Goal: Transaction & Acquisition: Download file/media

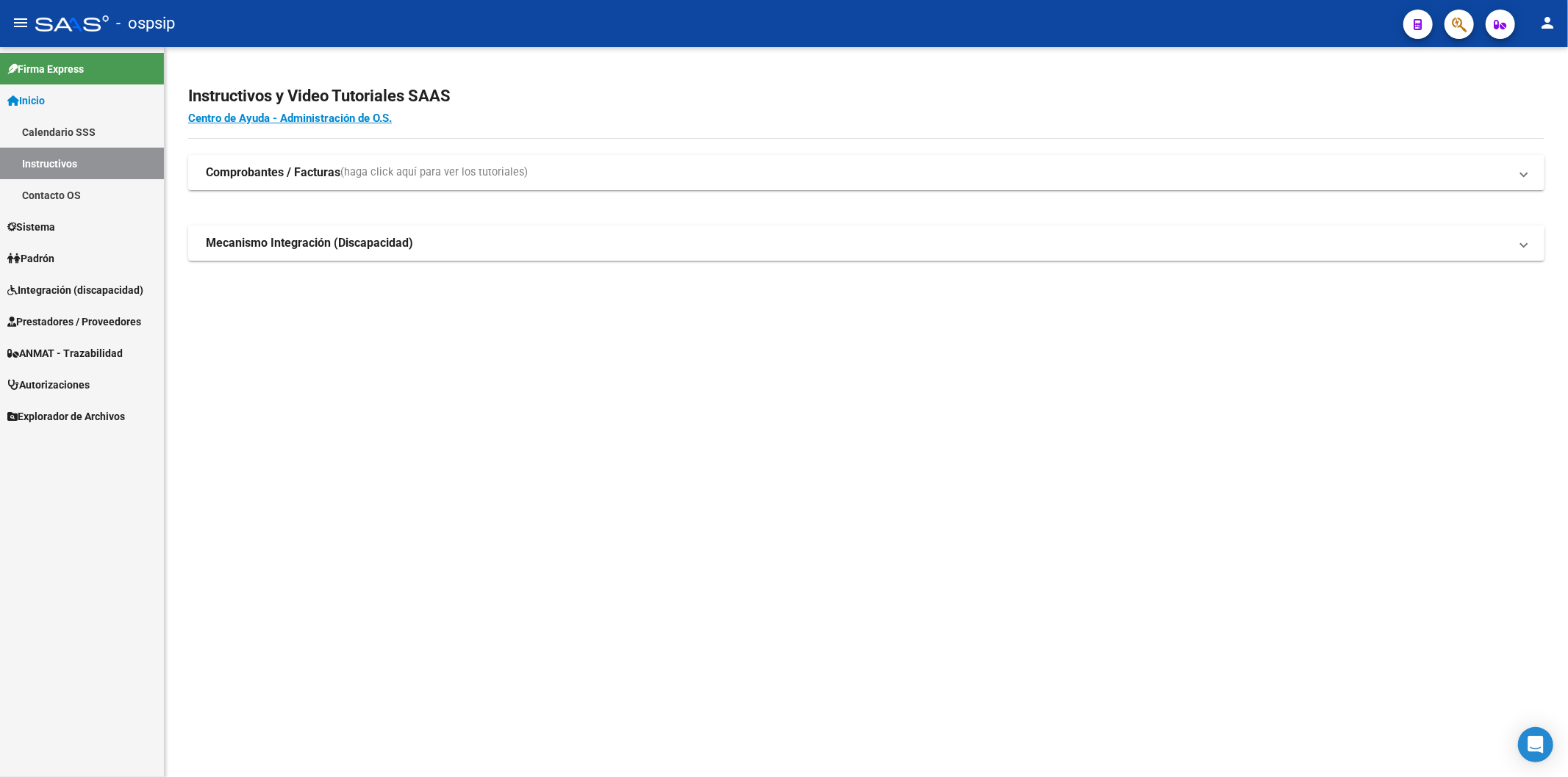
click at [97, 314] on span "Prestadores / Proveedores" at bounding box center [74, 322] width 134 height 16
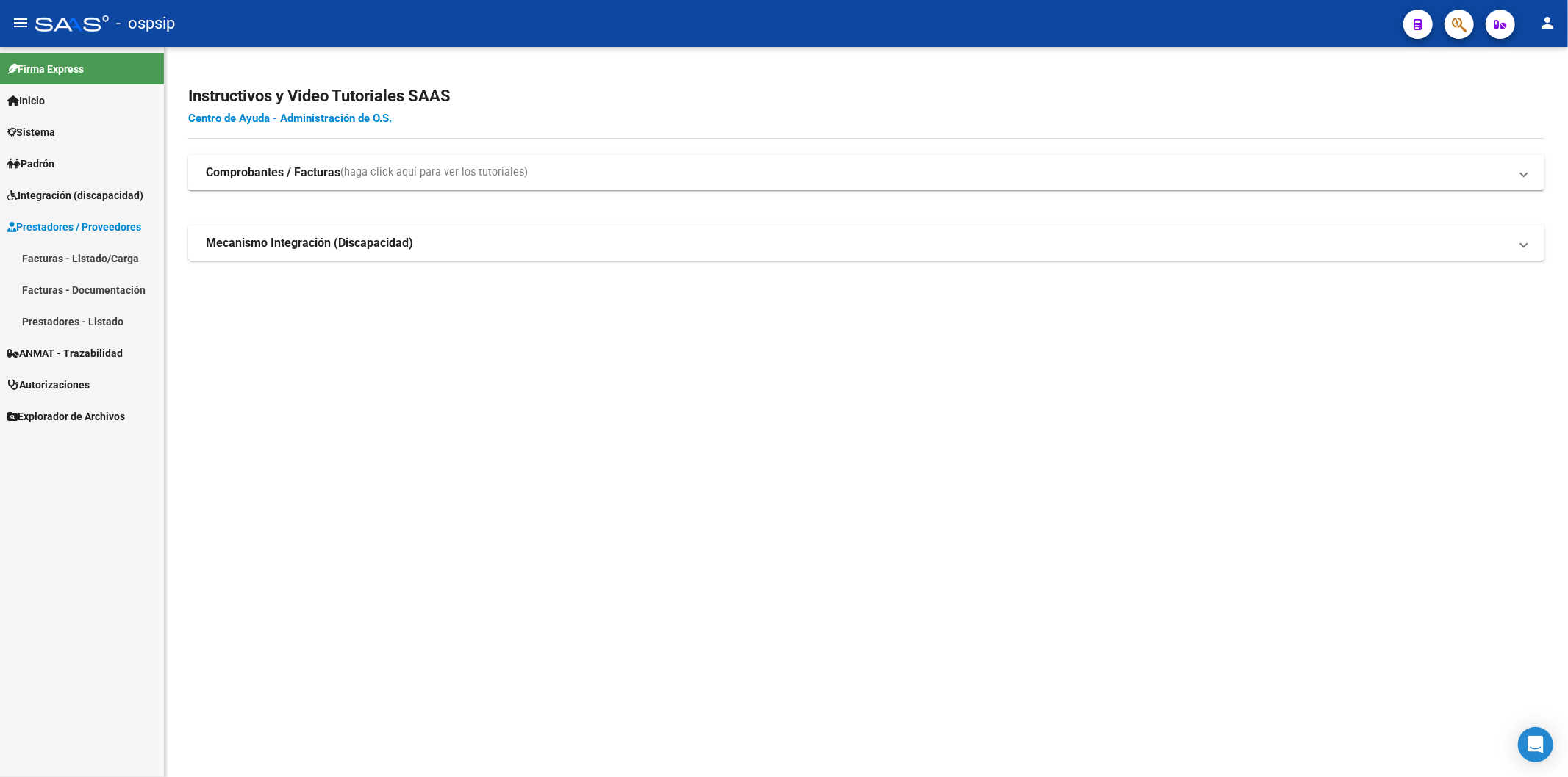
click at [99, 258] on link "Facturas - Listado/Carga" at bounding box center [81, 257] width 164 height 31
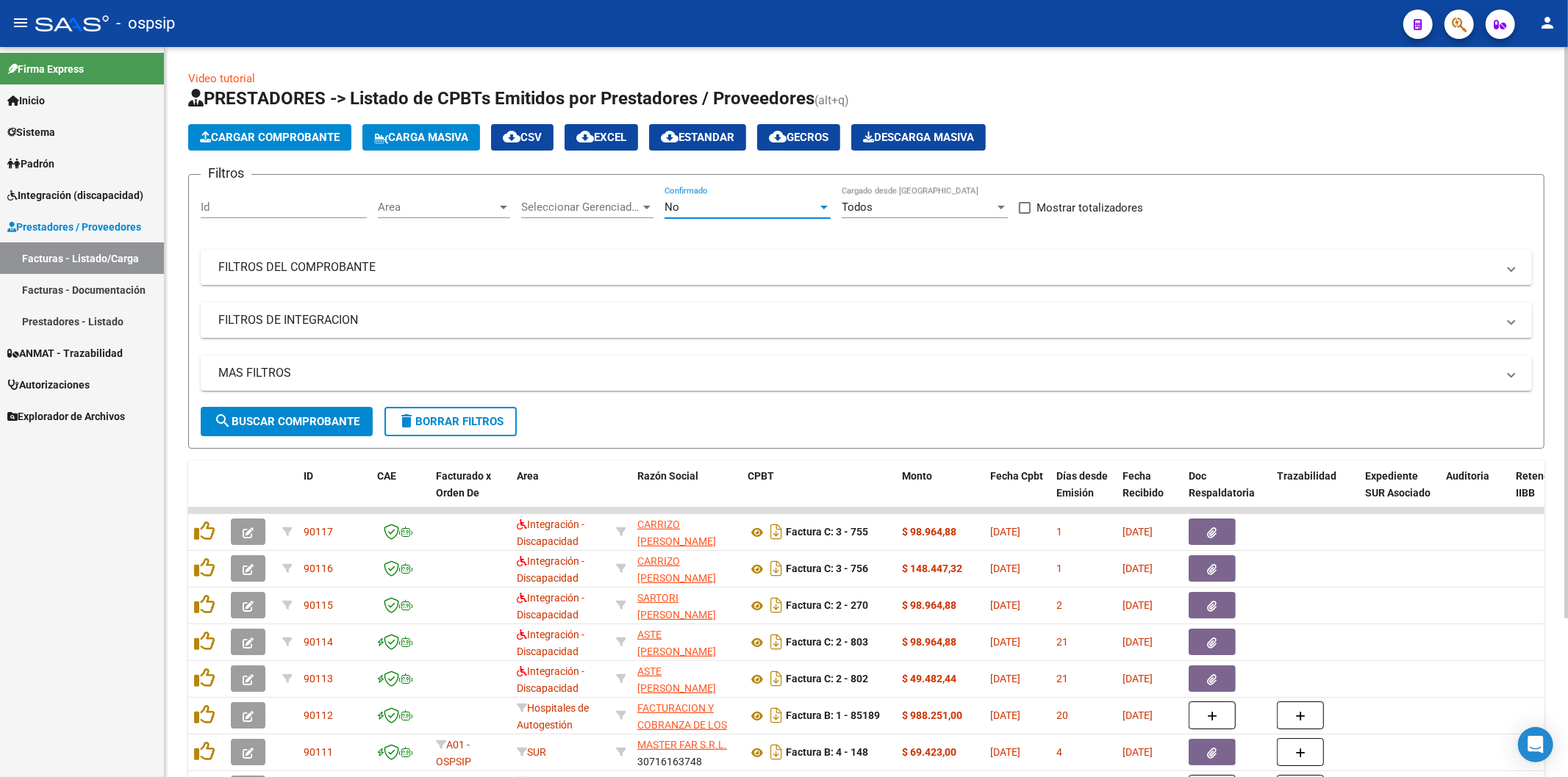
click at [817, 203] on div "No" at bounding box center [740, 207] width 152 height 13
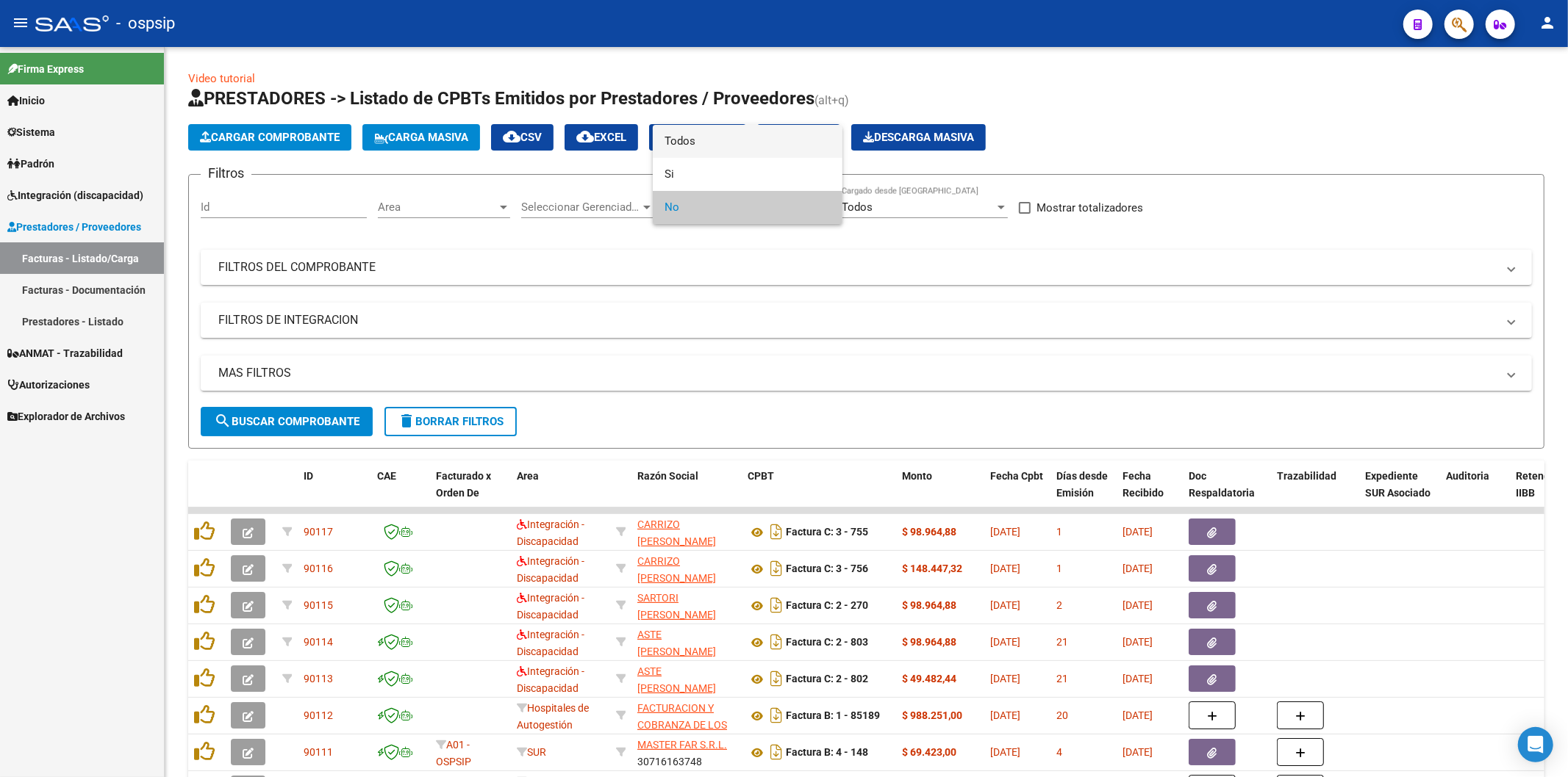
click at [743, 144] on span "Todos" at bounding box center [747, 141] width 166 height 33
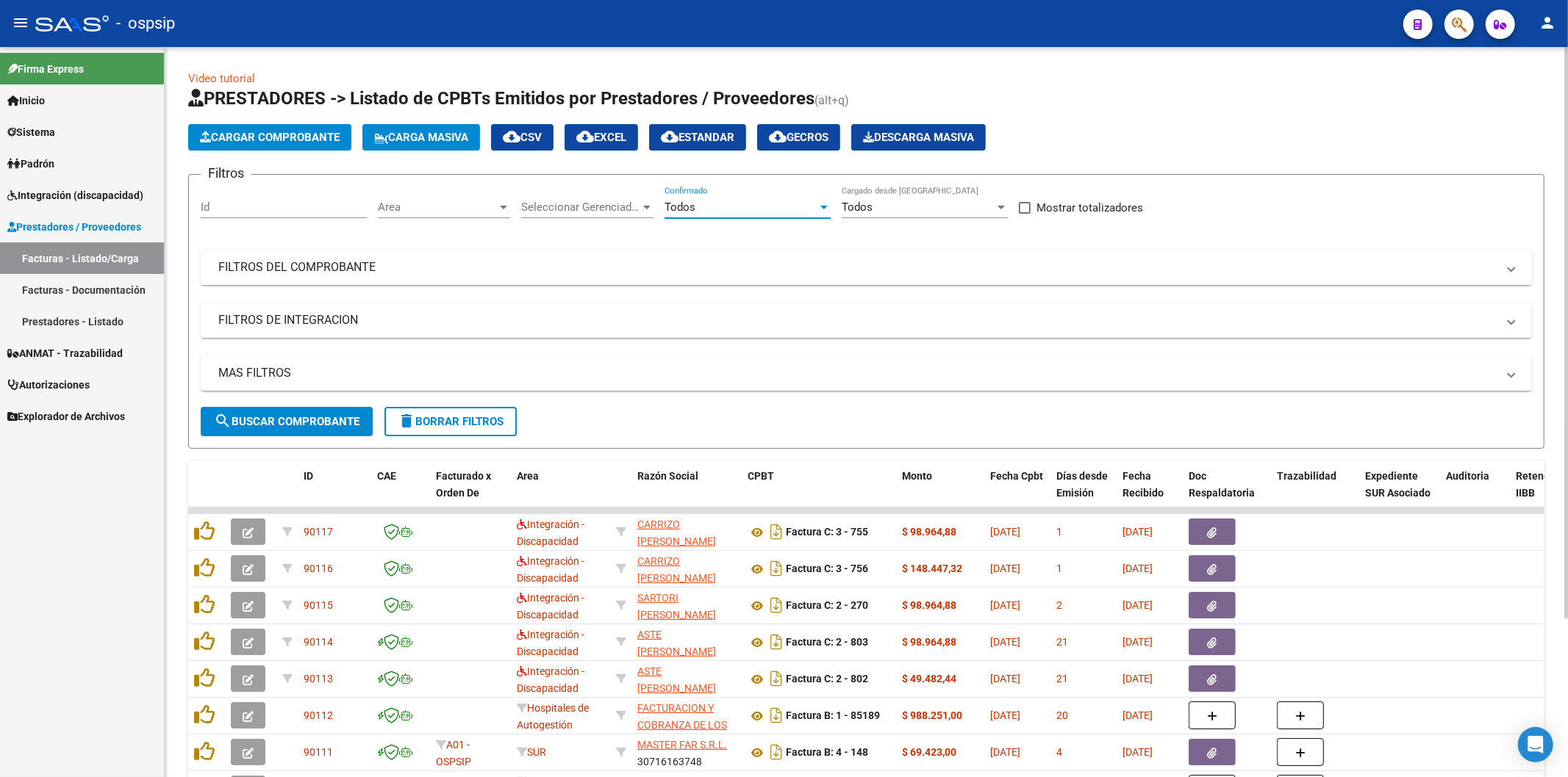
click at [1372, 270] on mat-panel-title "FILTROS DEL COMPROBANTE" at bounding box center [858, 267] width 1278 height 16
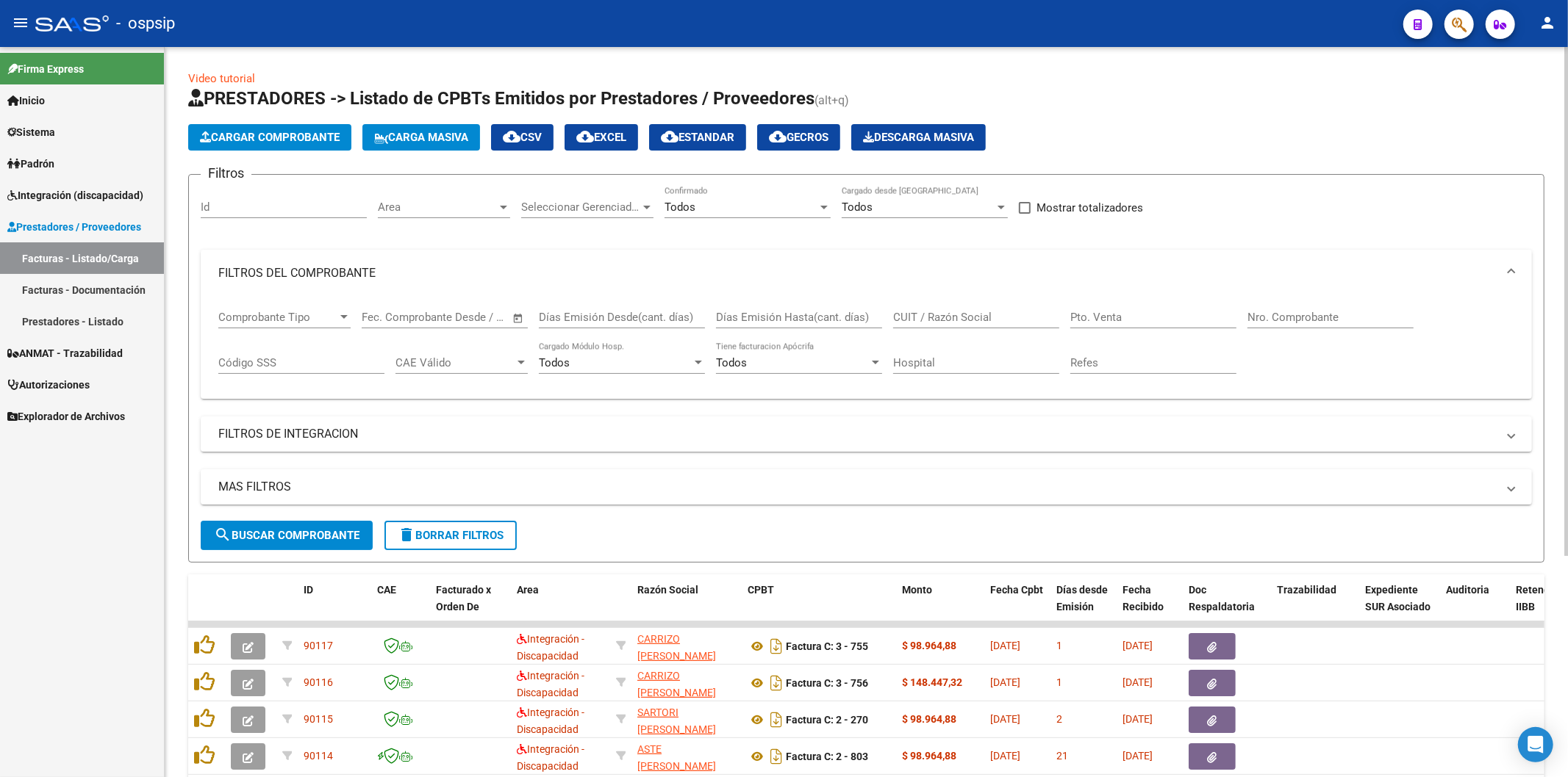
click at [1289, 314] on input "Nro. Comprobante" at bounding box center [1330, 317] width 166 height 13
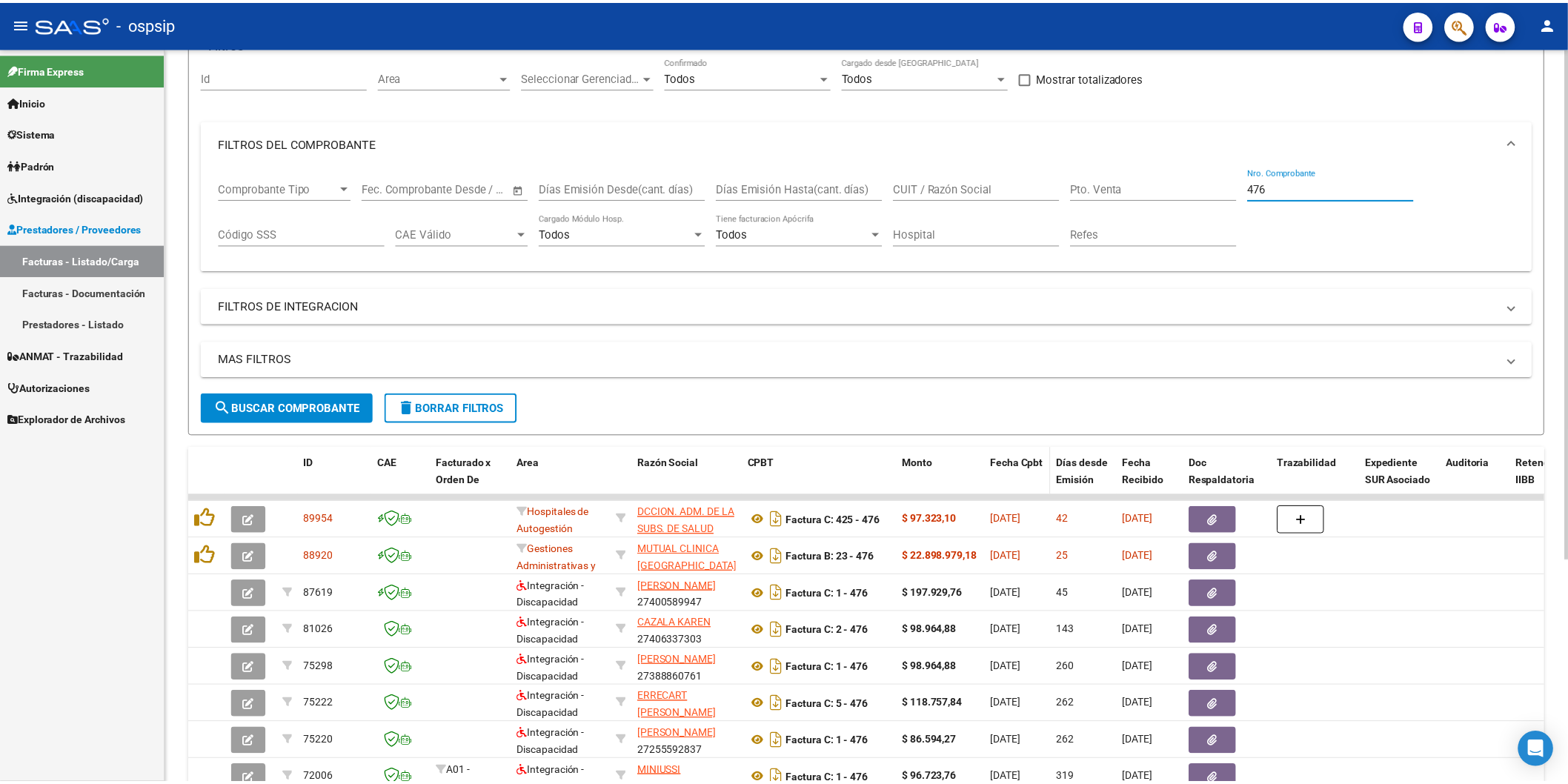
scroll to position [164, 0]
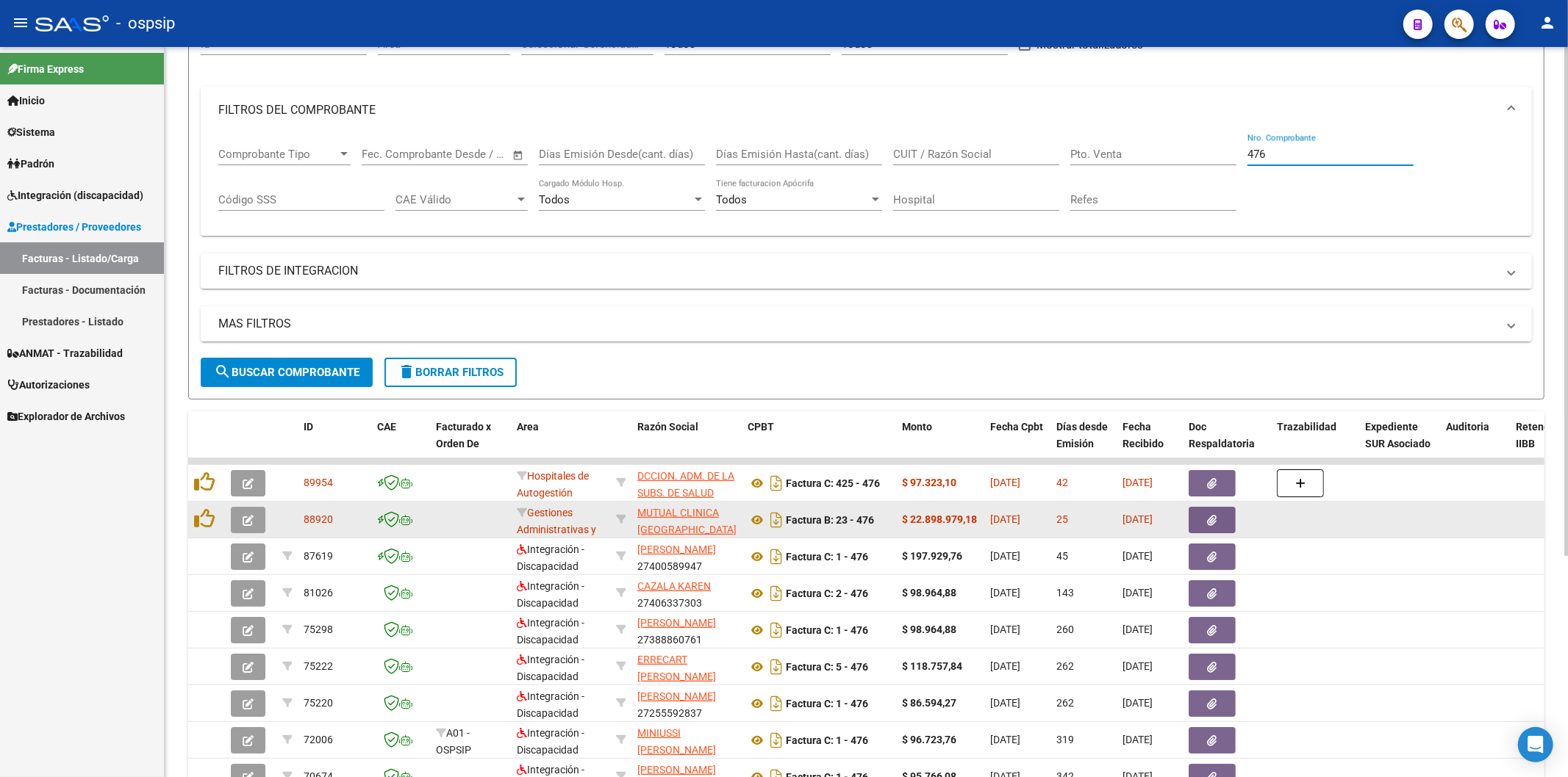
type input "476"
click at [1222, 520] on button "button" at bounding box center [1212, 521] width 47 height 26
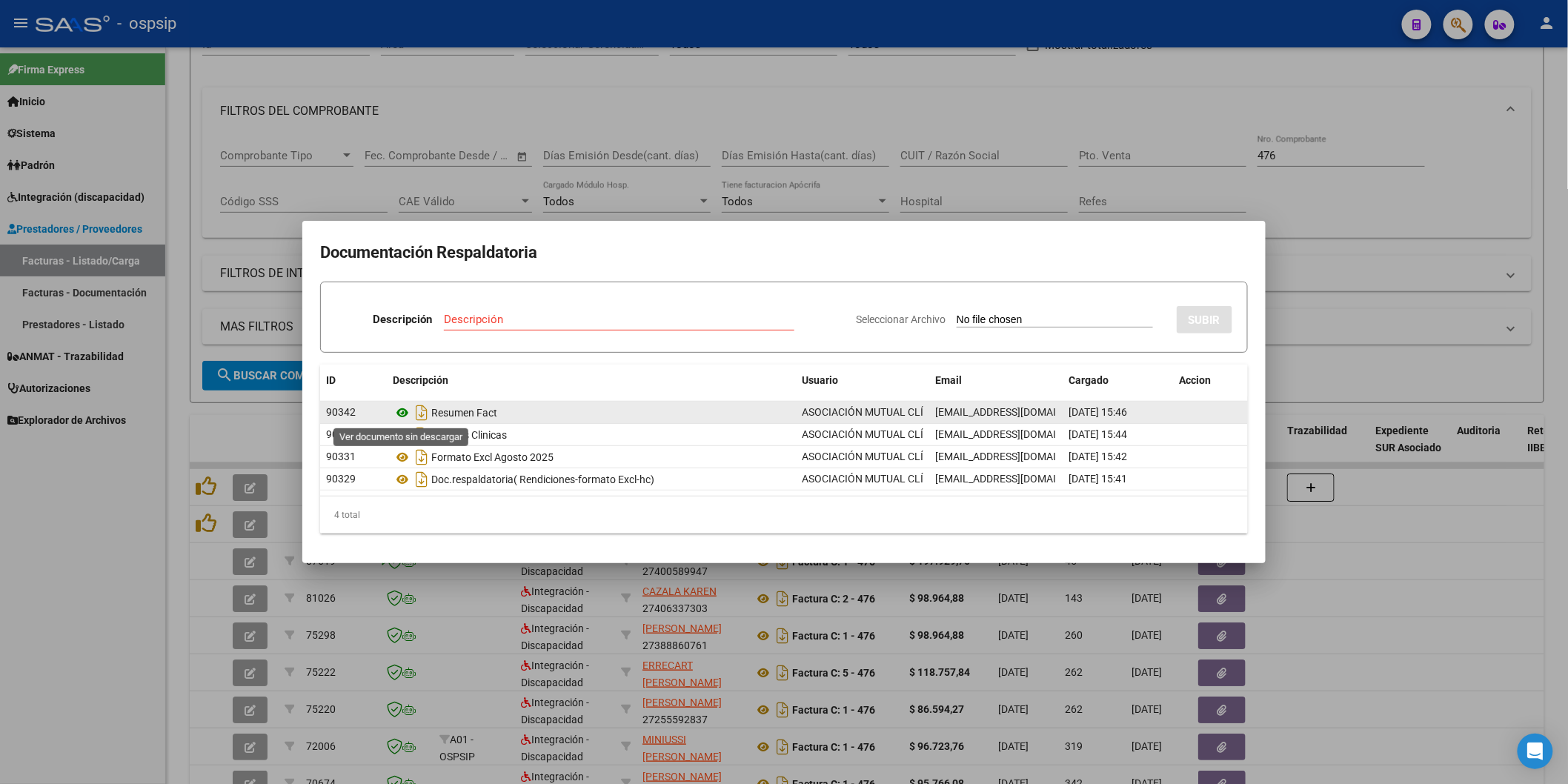
click at [403, 410] on icon at bounding box center [403, 413] width 19 height 18
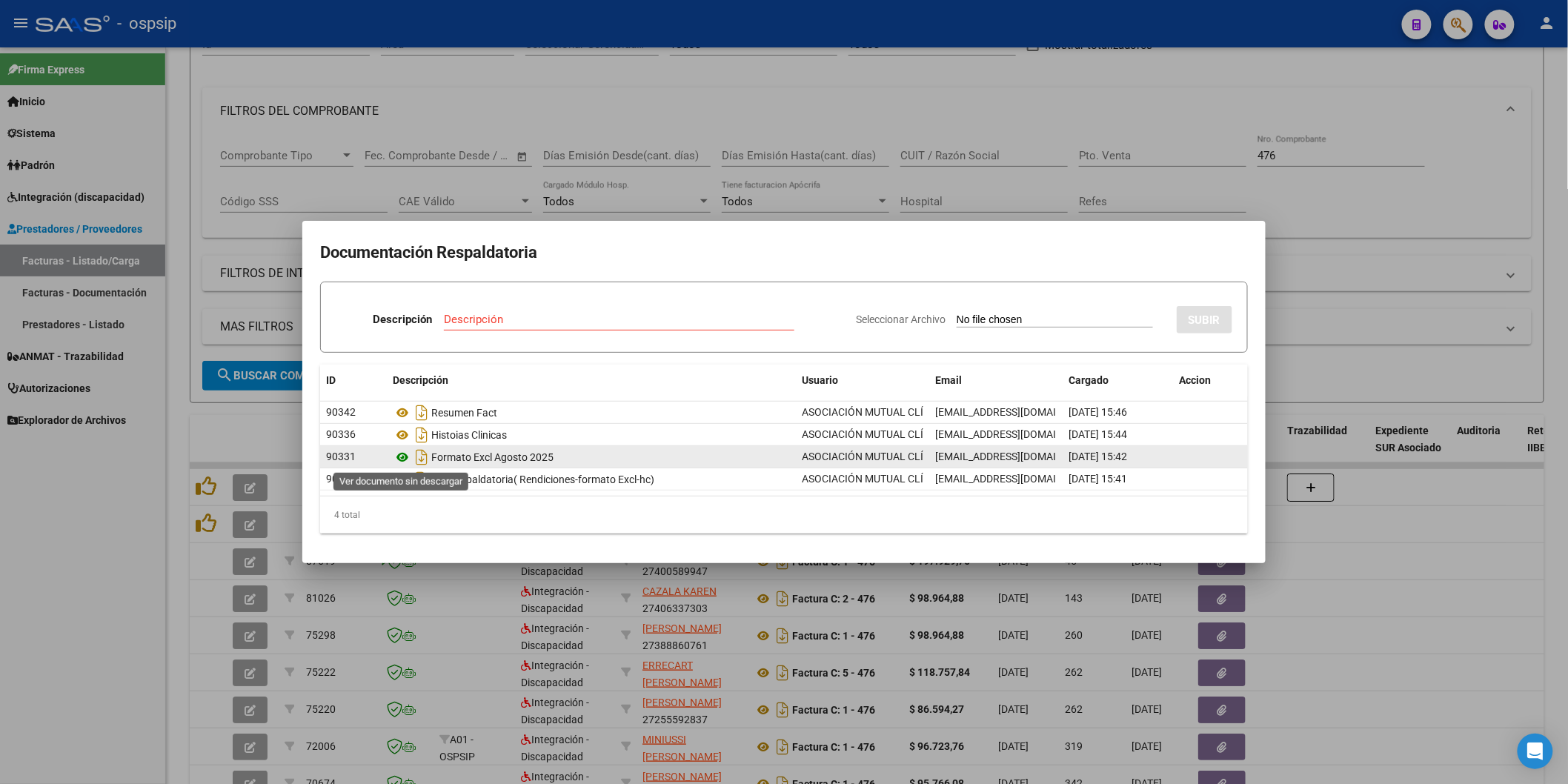
click at [401, 461] on icon at bounding box center [403, 457] width 19 height 18
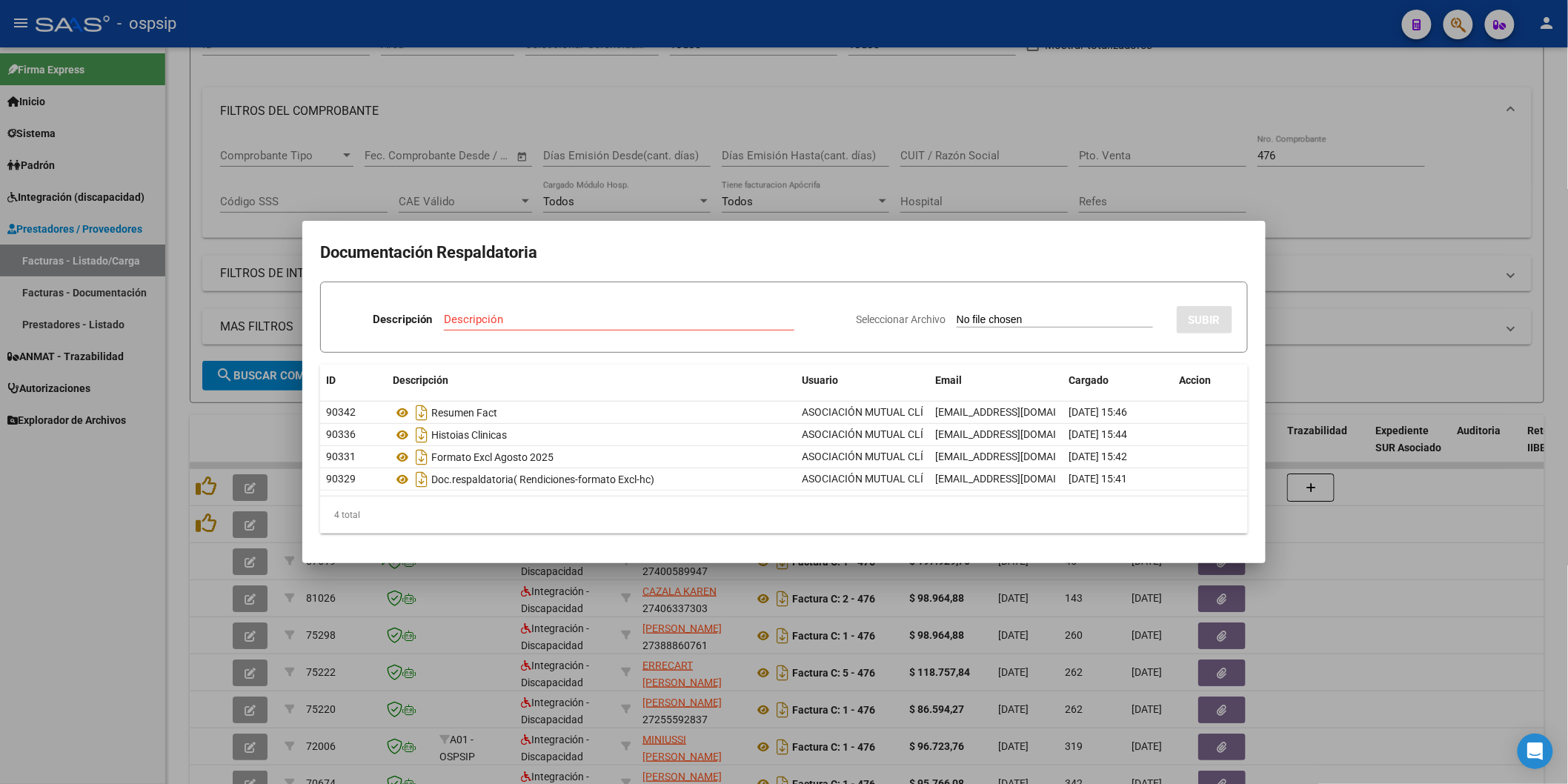
scroll to position [112, 0]
